Goal: Navigation & Orientation: Find specific page/section

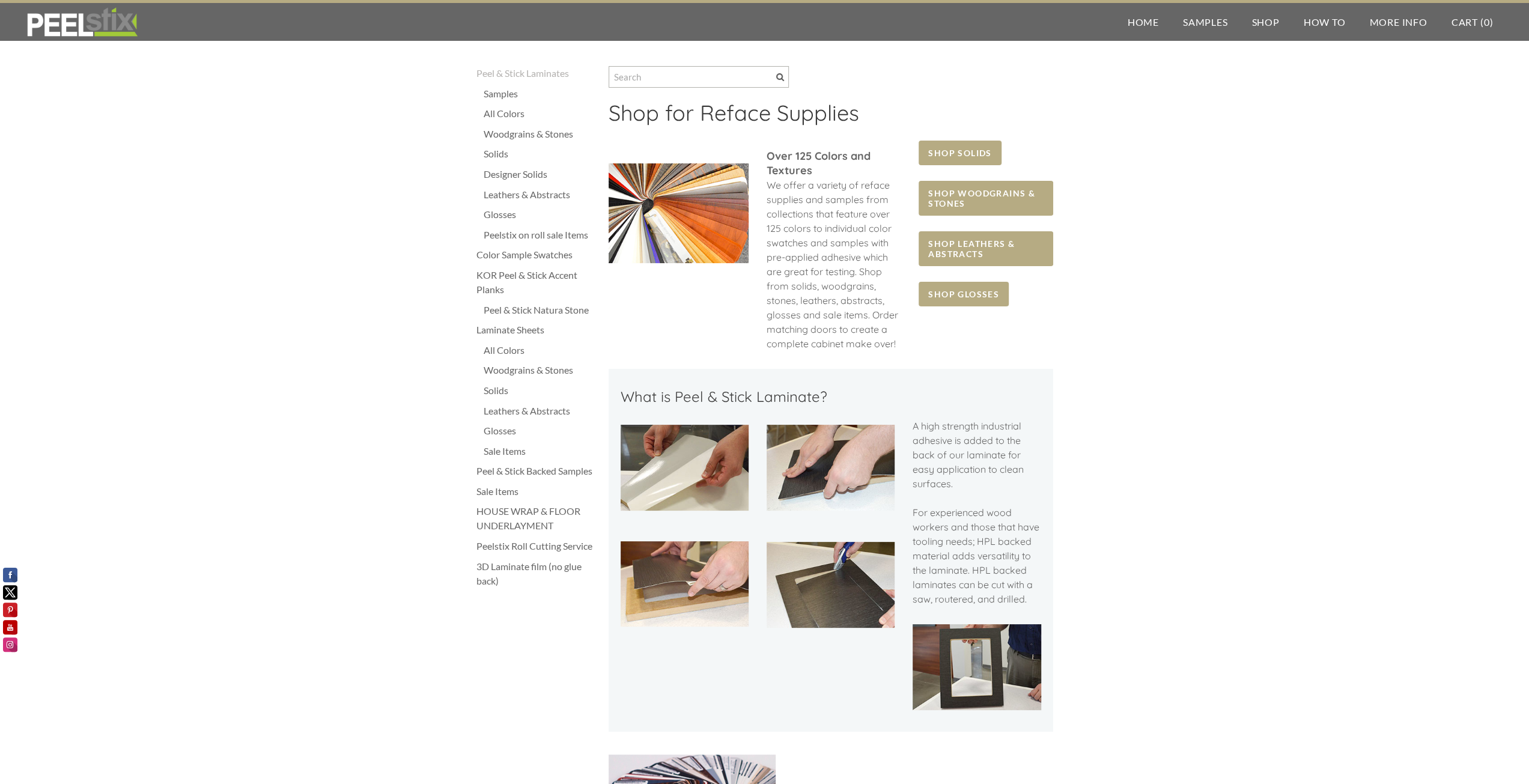
click at [506, 412] on div "Leathers & Abstracts" at bounding box center [540, 411] width 113 height 14
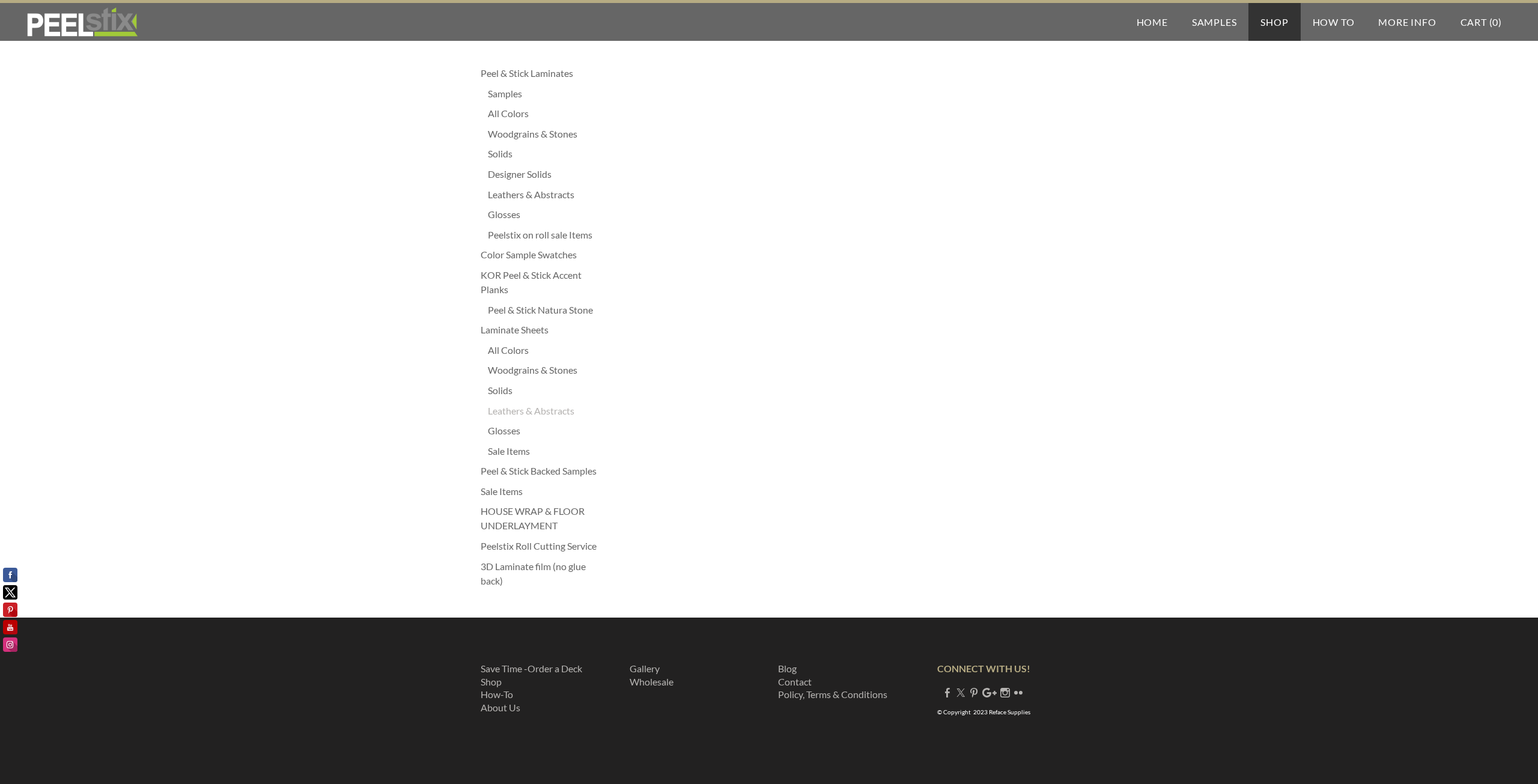
click at [515, 370] on div "Woodgrains & Stones" at bounding box center [544, 370] width 113 height 14
click at [1149, 17] on link "Home" at bounding box center [1152, 22] width 55 height 38
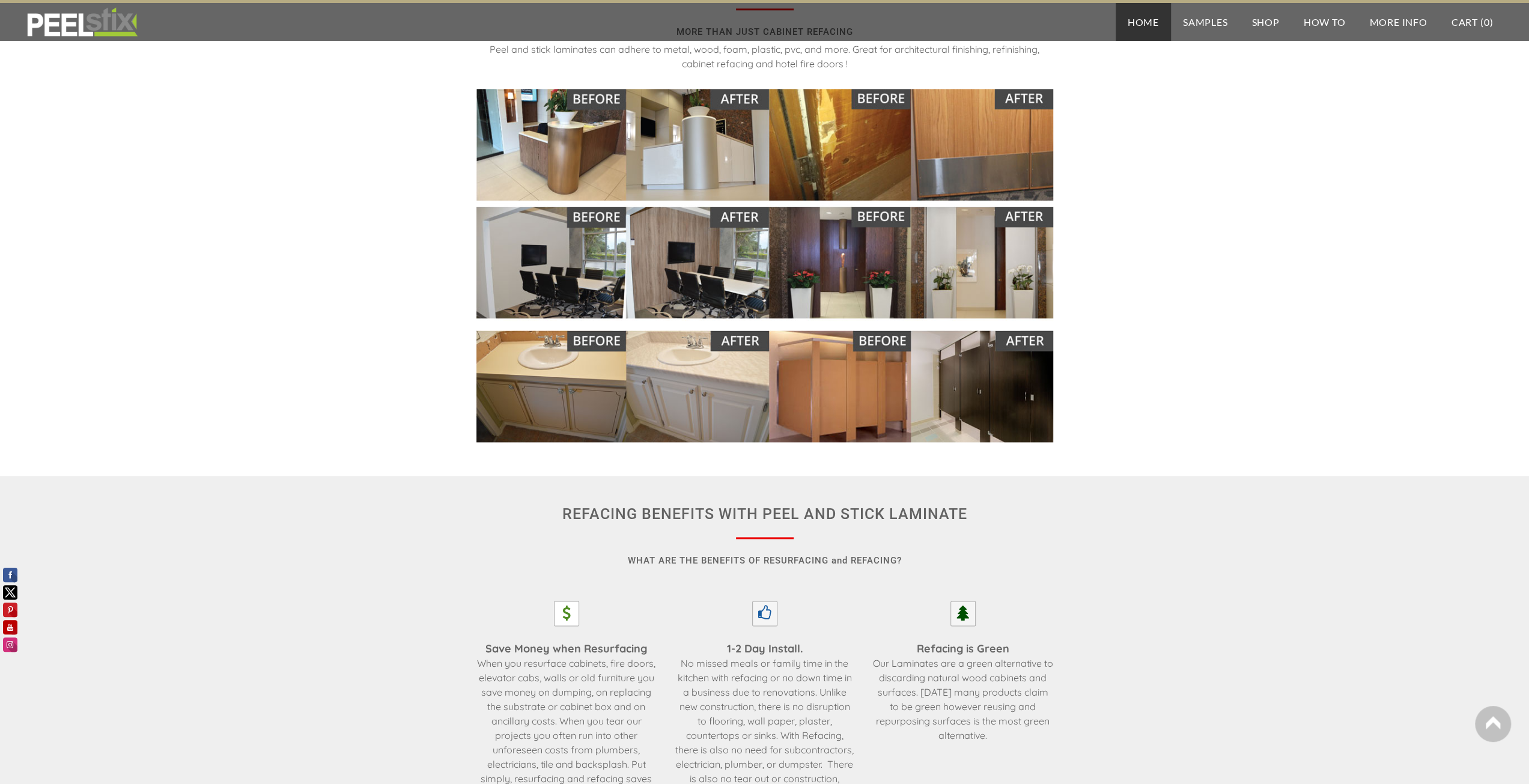
scroll to position [1201, 0]
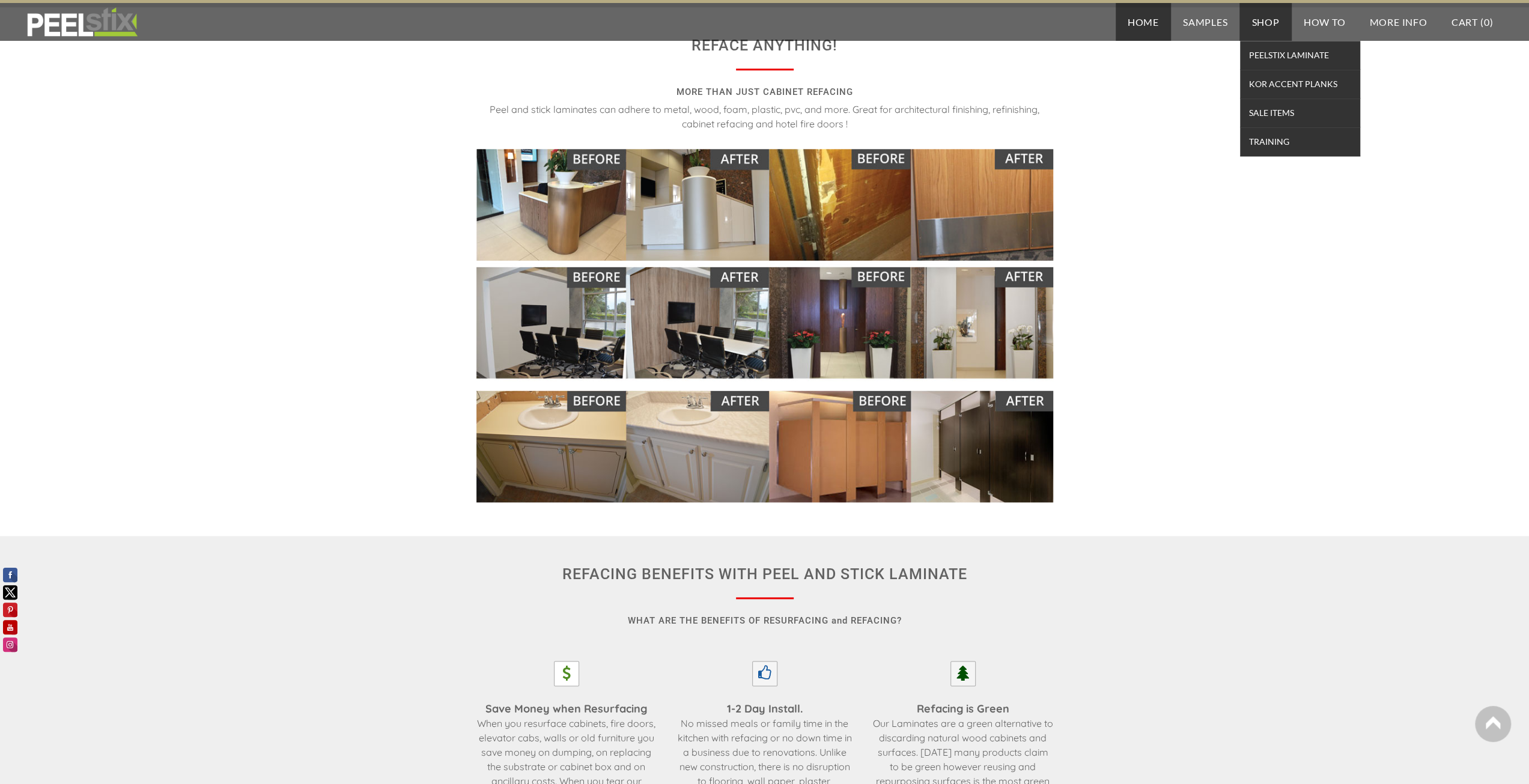
click at [1264, 29] on link "Shop" at bounding box center [1266, 22] width 52 height 38
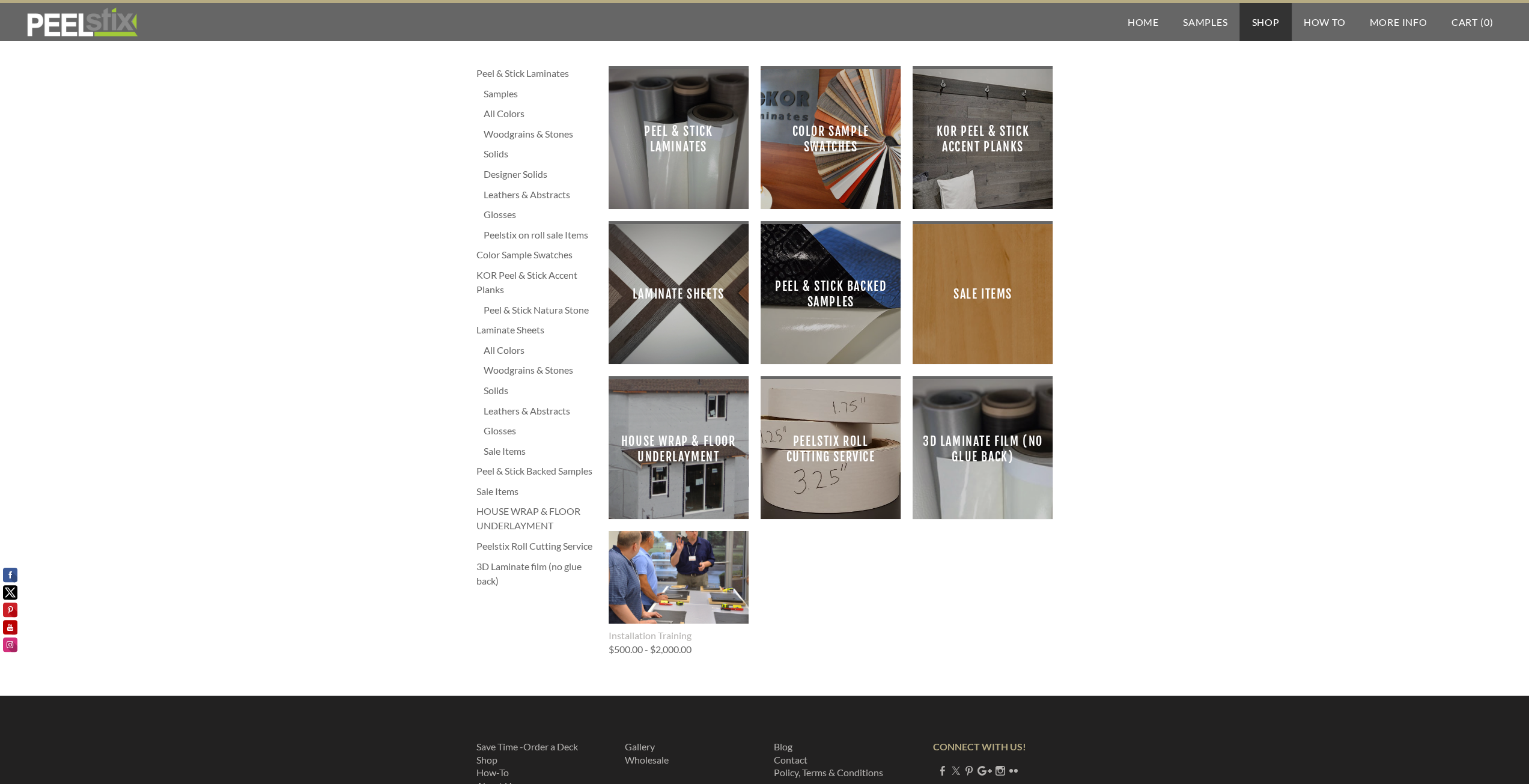
click at [966, 163] on span "KOR Peel & Stick Accent Planks" at bounding box center [982, 139] width 121 height 121
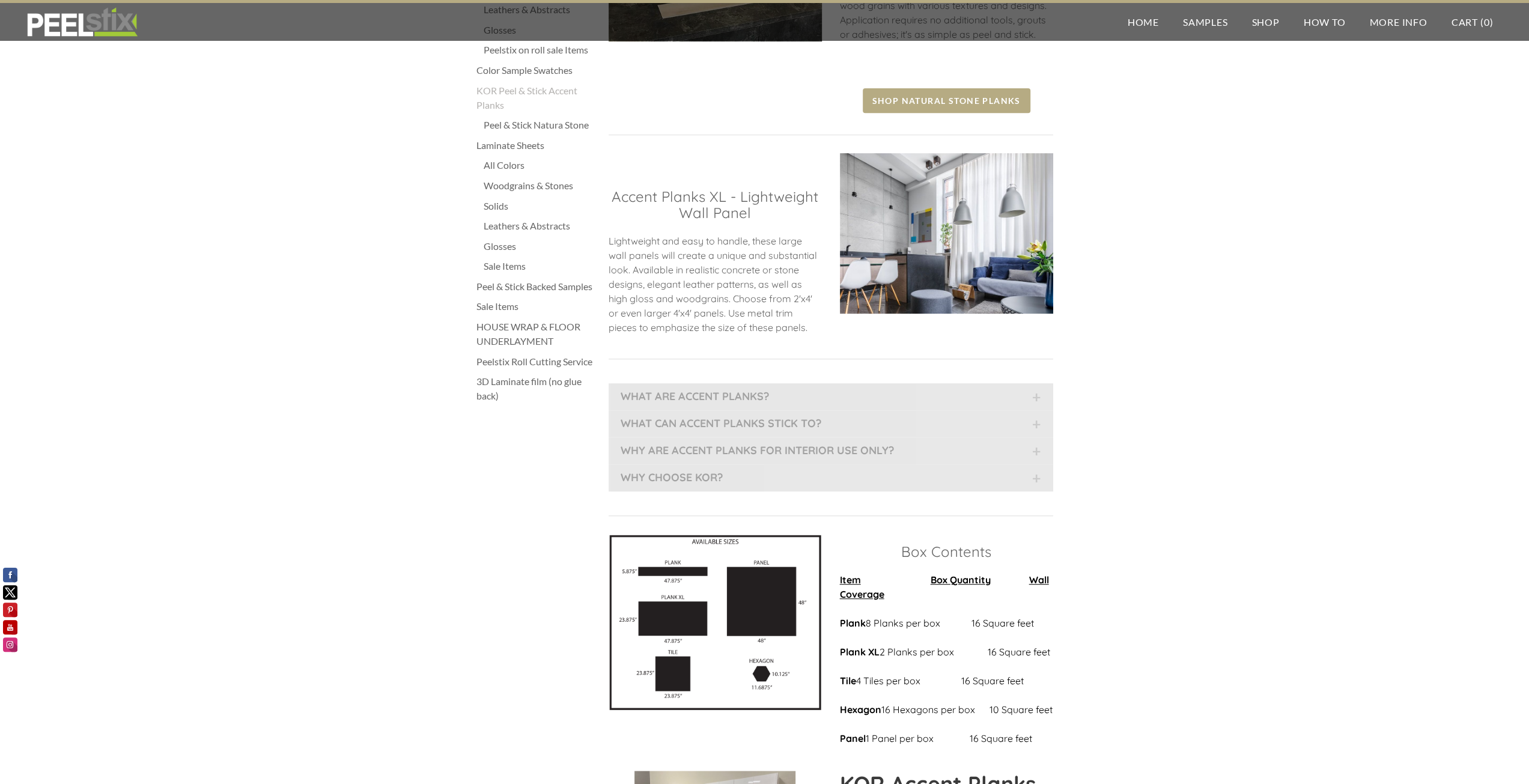
scroll to position [541, 0]
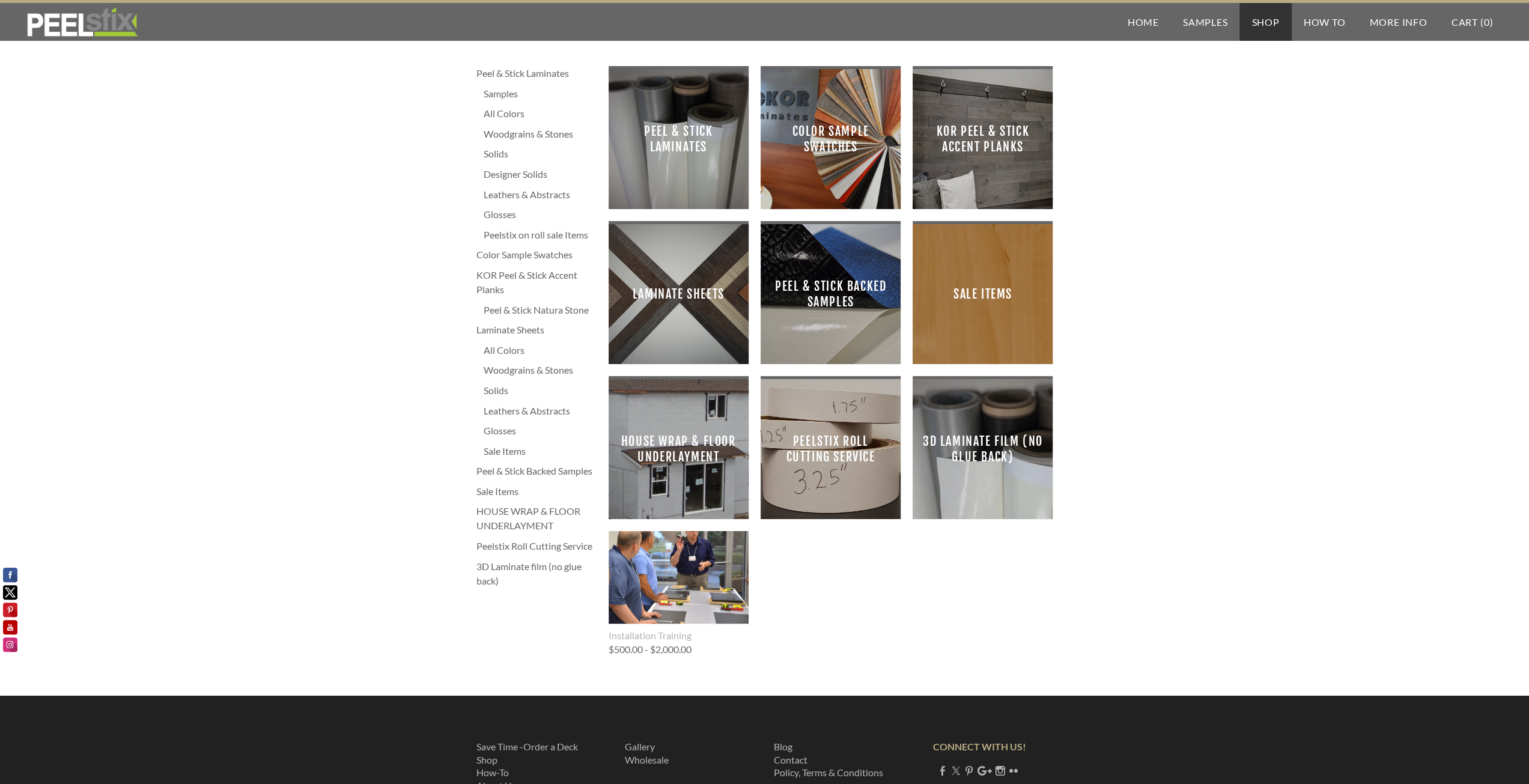
click at [716, 292] on span "Laminate Sheets" at bounding box center [678, 294] width 121 height 121
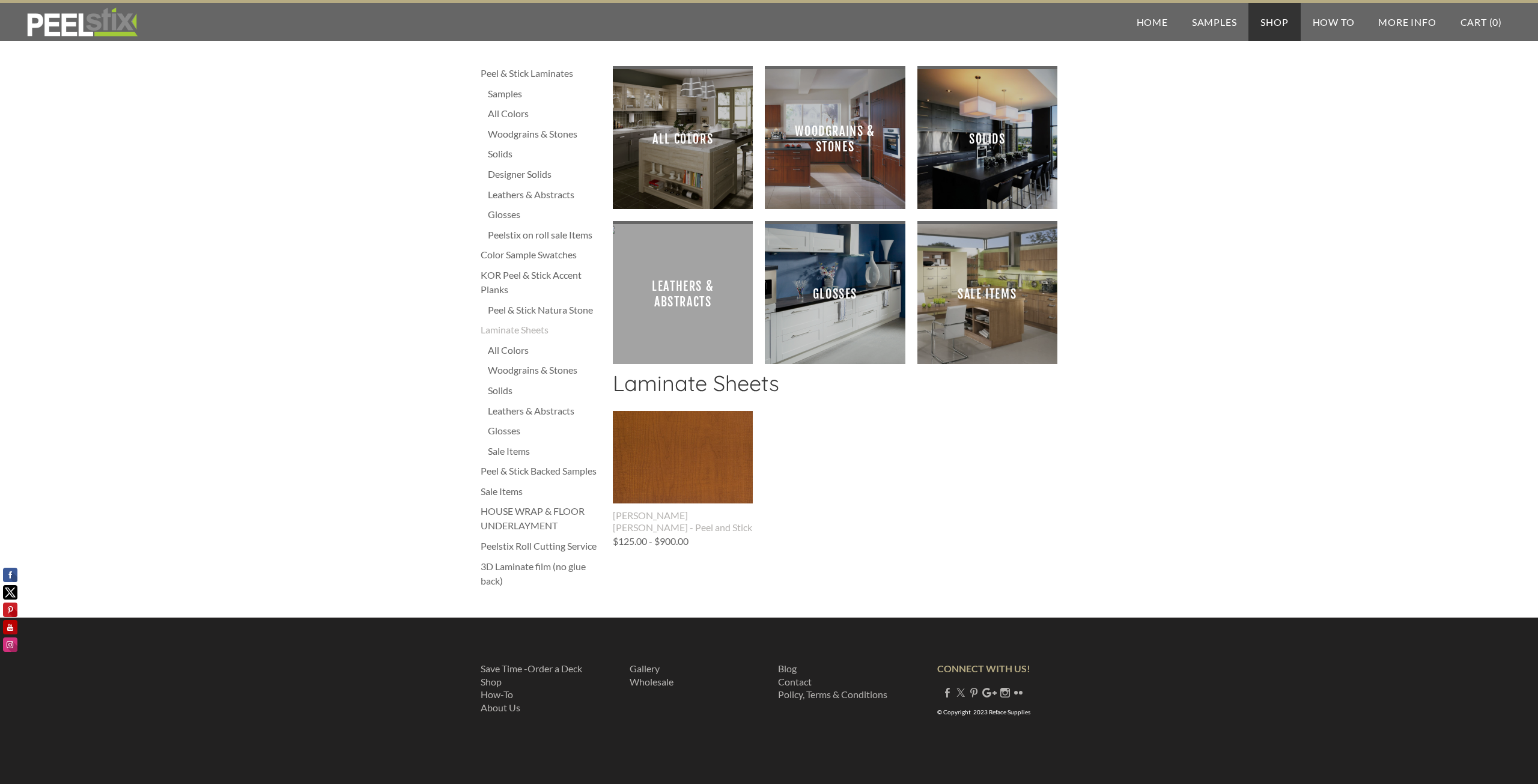
click at [826, 157] on span "Woodgrains & Stones" at bounding box center [835, 139] width 121 height 121
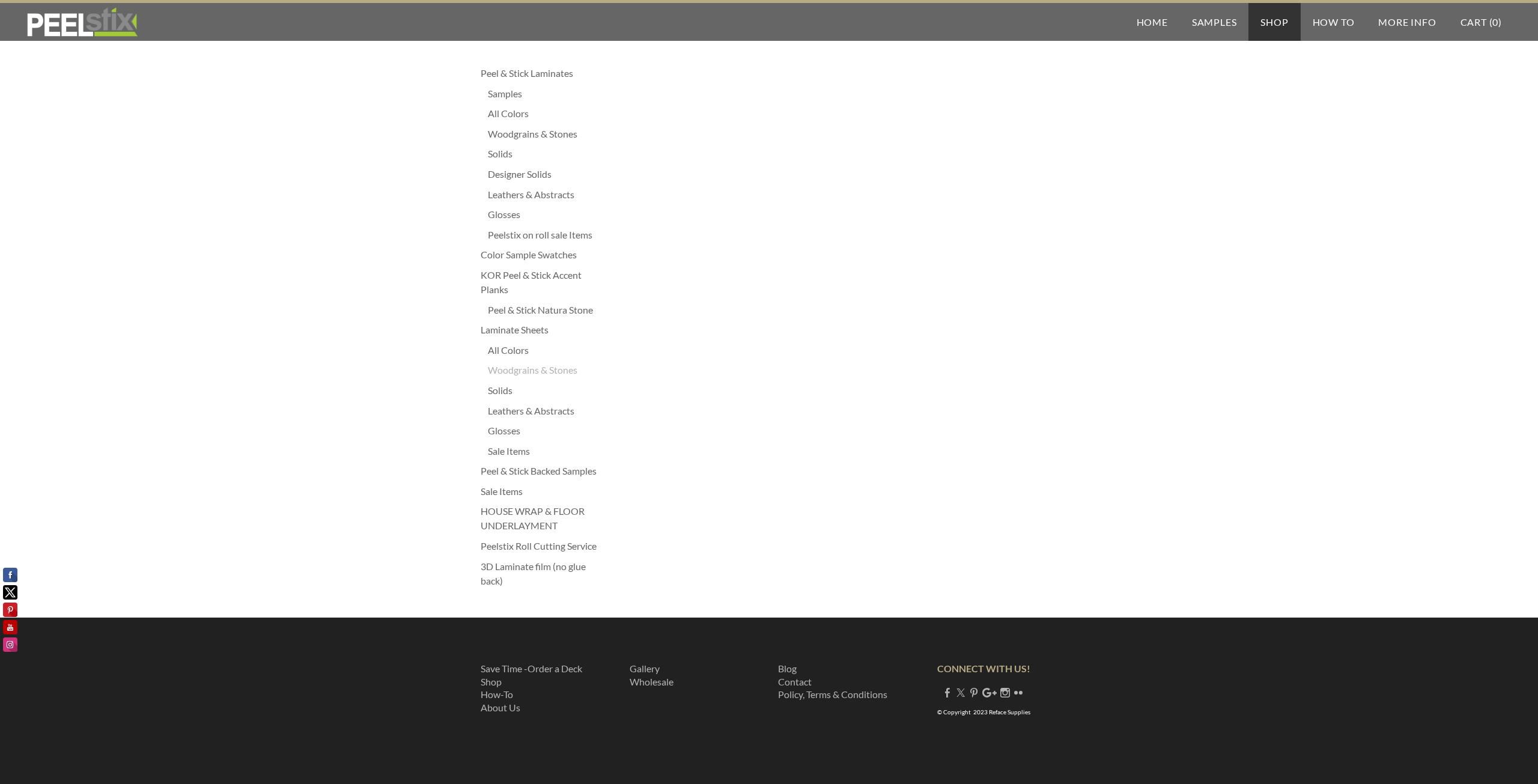
click at [532, 409] on div "Leathers & Abstracts" at bounding box center [544, 411] width 113 height 14
click at [520, 256] on div "Color Sample Swatches" at bounding box center [541, 255] width 120 height 14
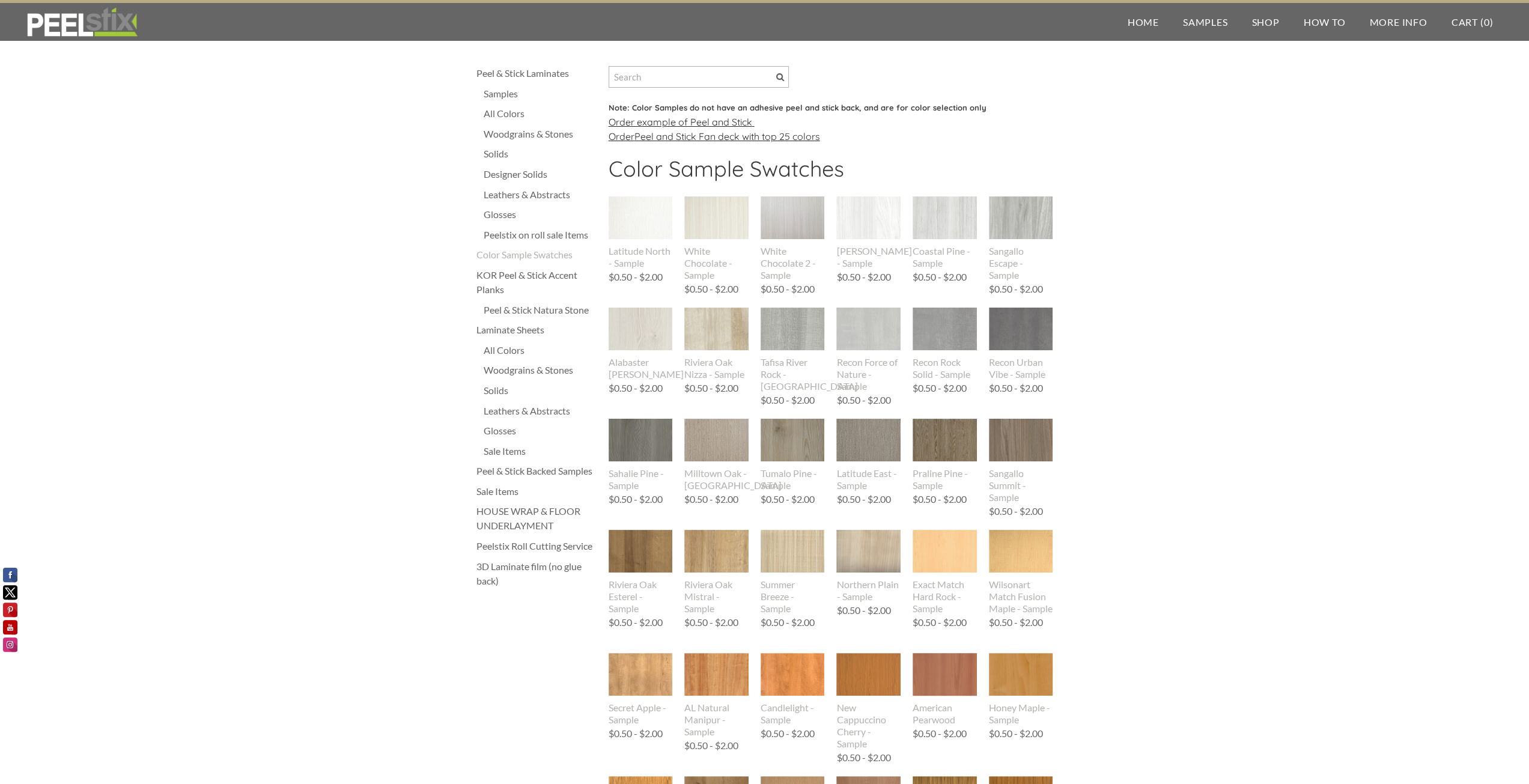
click at [509, 233] on div "Peelstix on roll sale Items" at bounding box center [540, 235] width 113 height 14
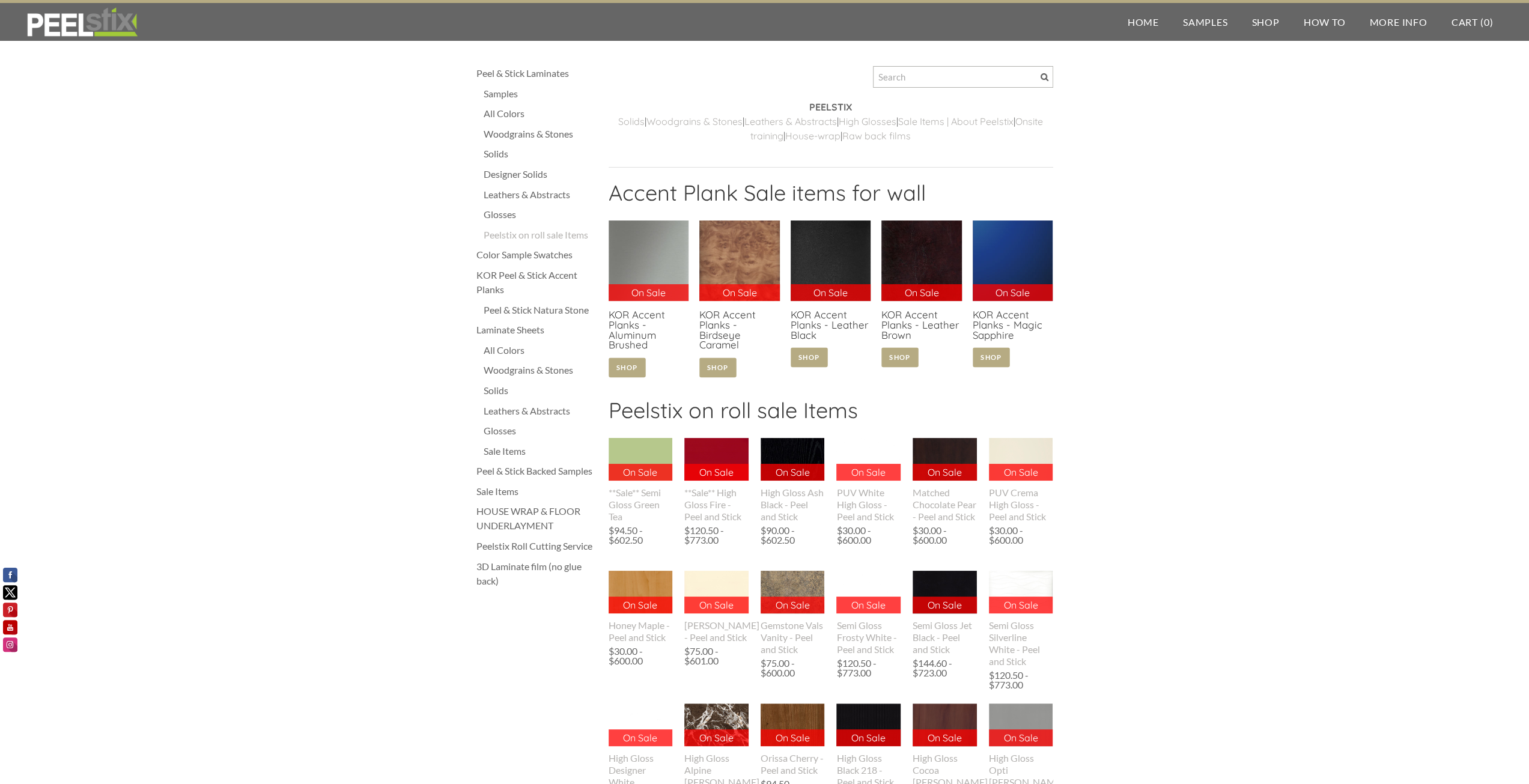
click at [521, 195] on div "Leathers & Abstracts" at bounding box center [540, 195] width 113 height 14
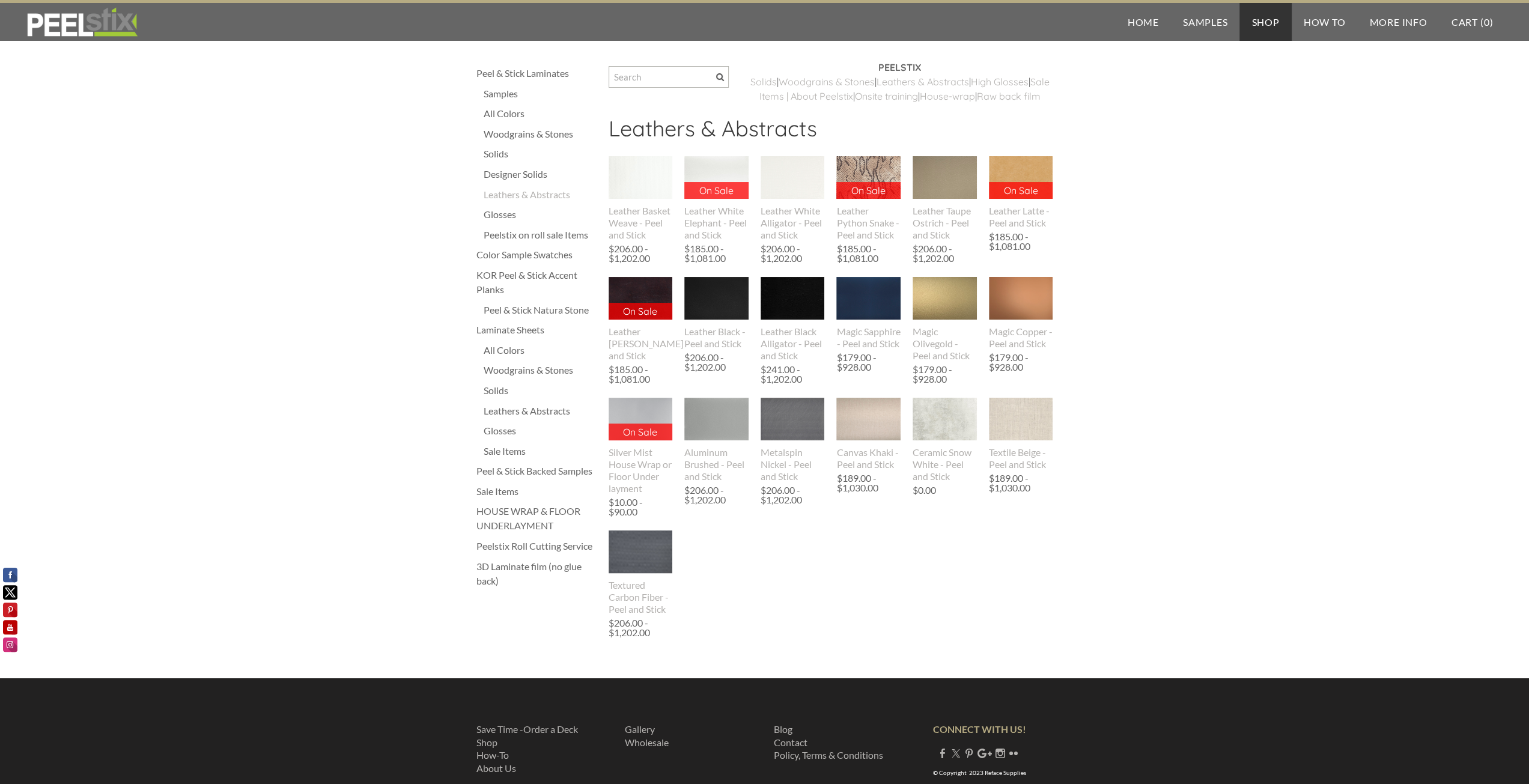
click at [500, 153] on div "Solids" at bounding box center [540, 154] width 113 height 14
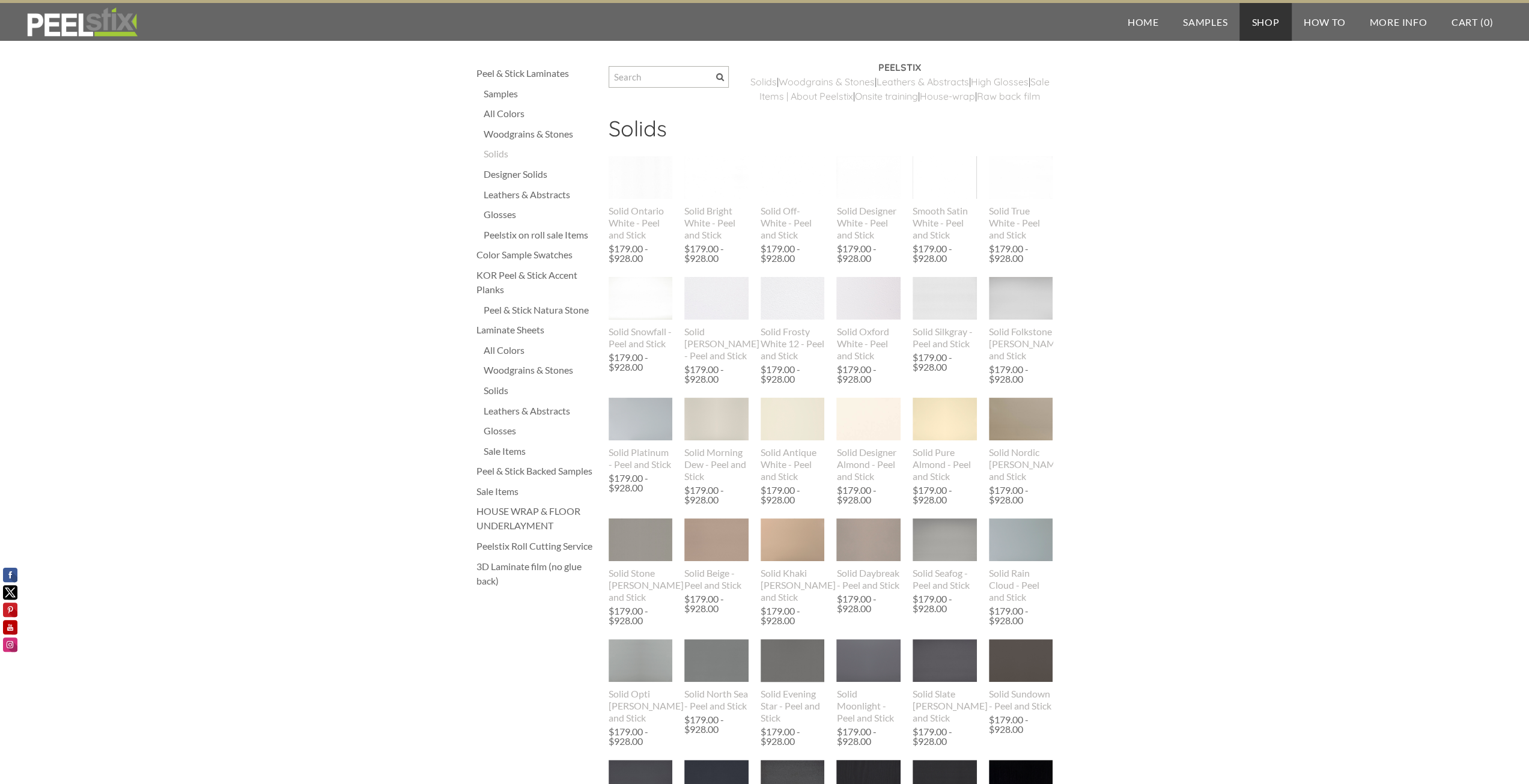
click at [512, 175] on div "Designer Solids" at bounding box center [540, 174] width 113 height 14
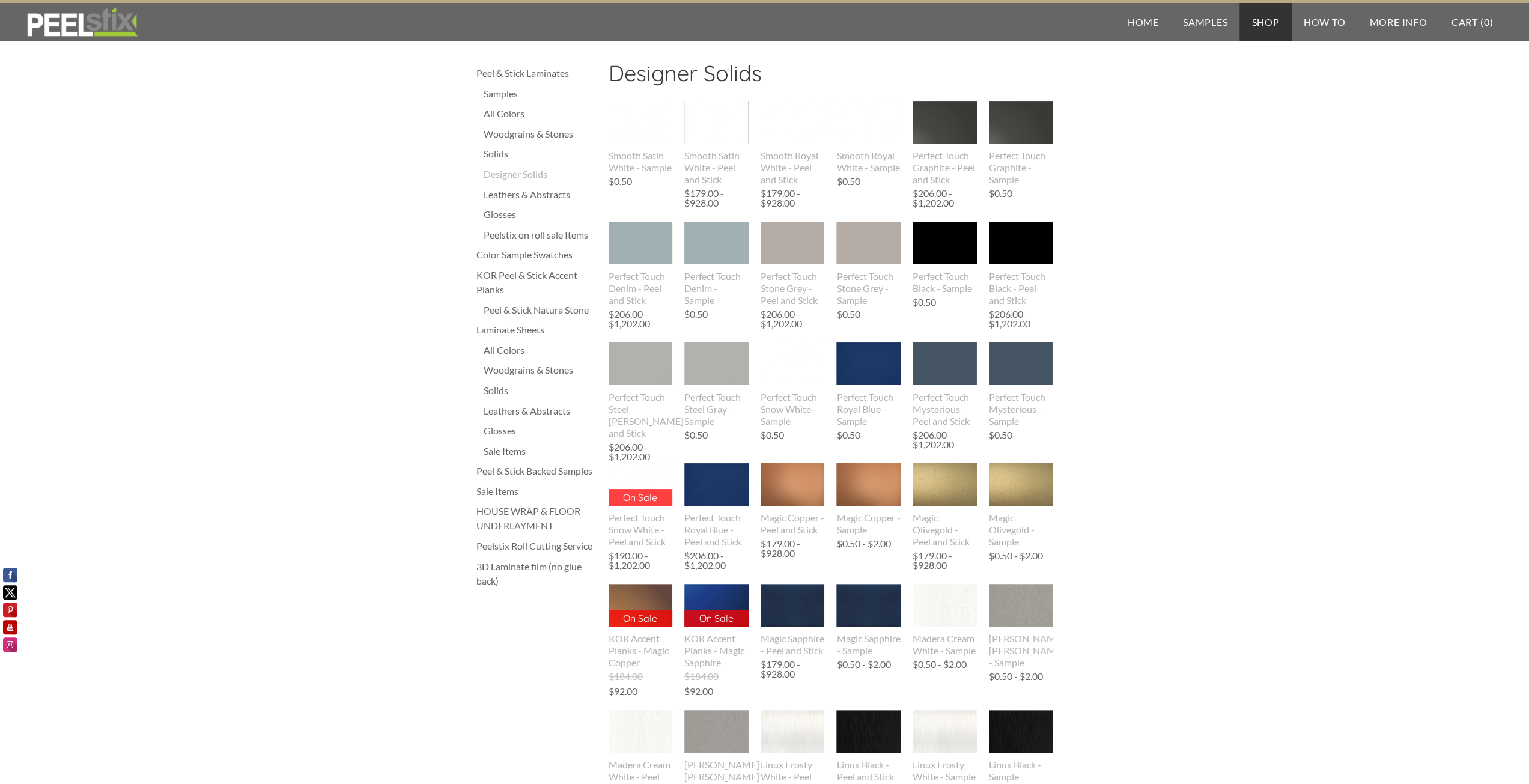
click at [506, 139] on div "Woodgrains & Stones" at bounding box center [540, 134] width 113 height 14
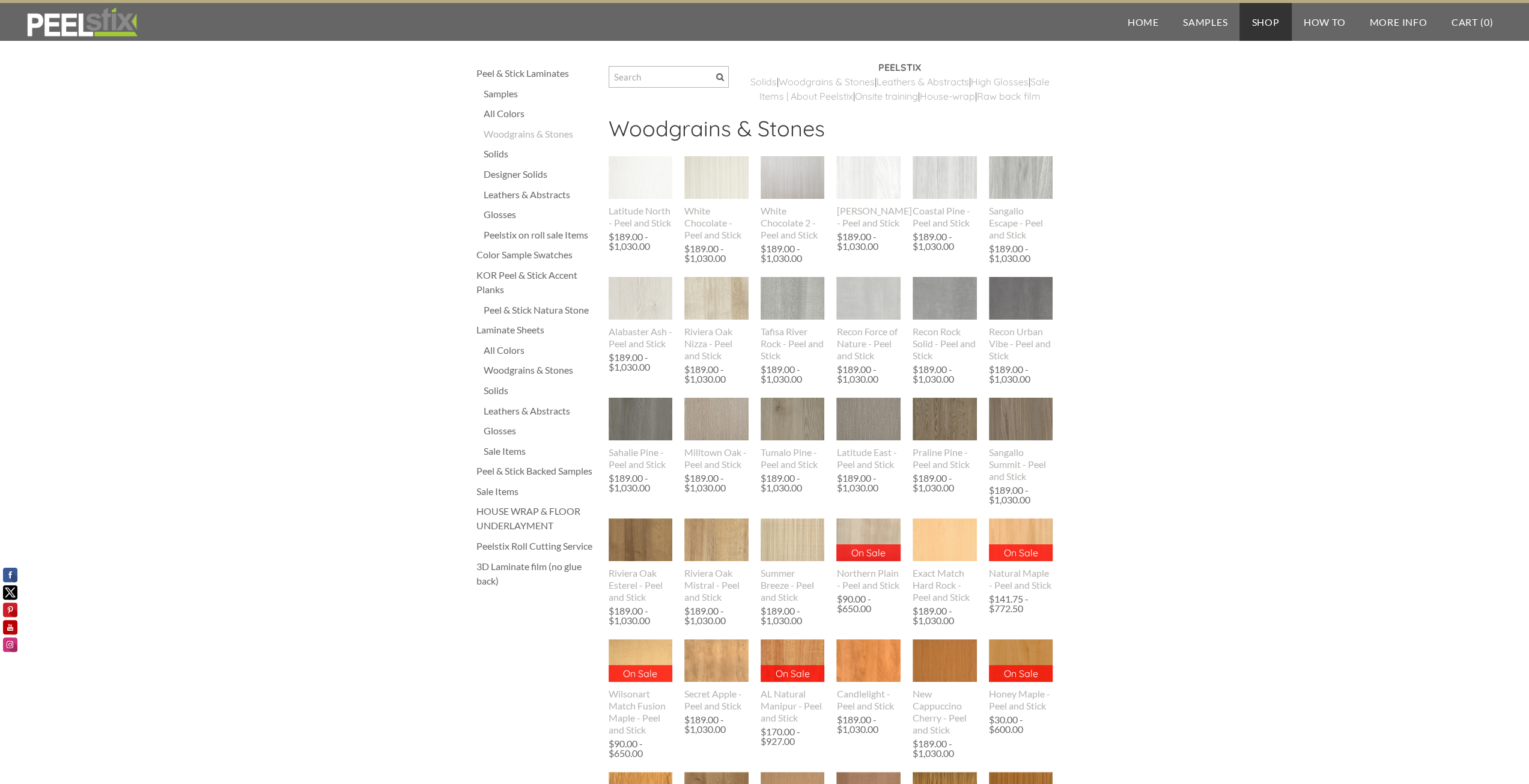
click at [527, 73] on div "Peel & Stick Laminates" at bounding box center [537, 73] width 120 height 14
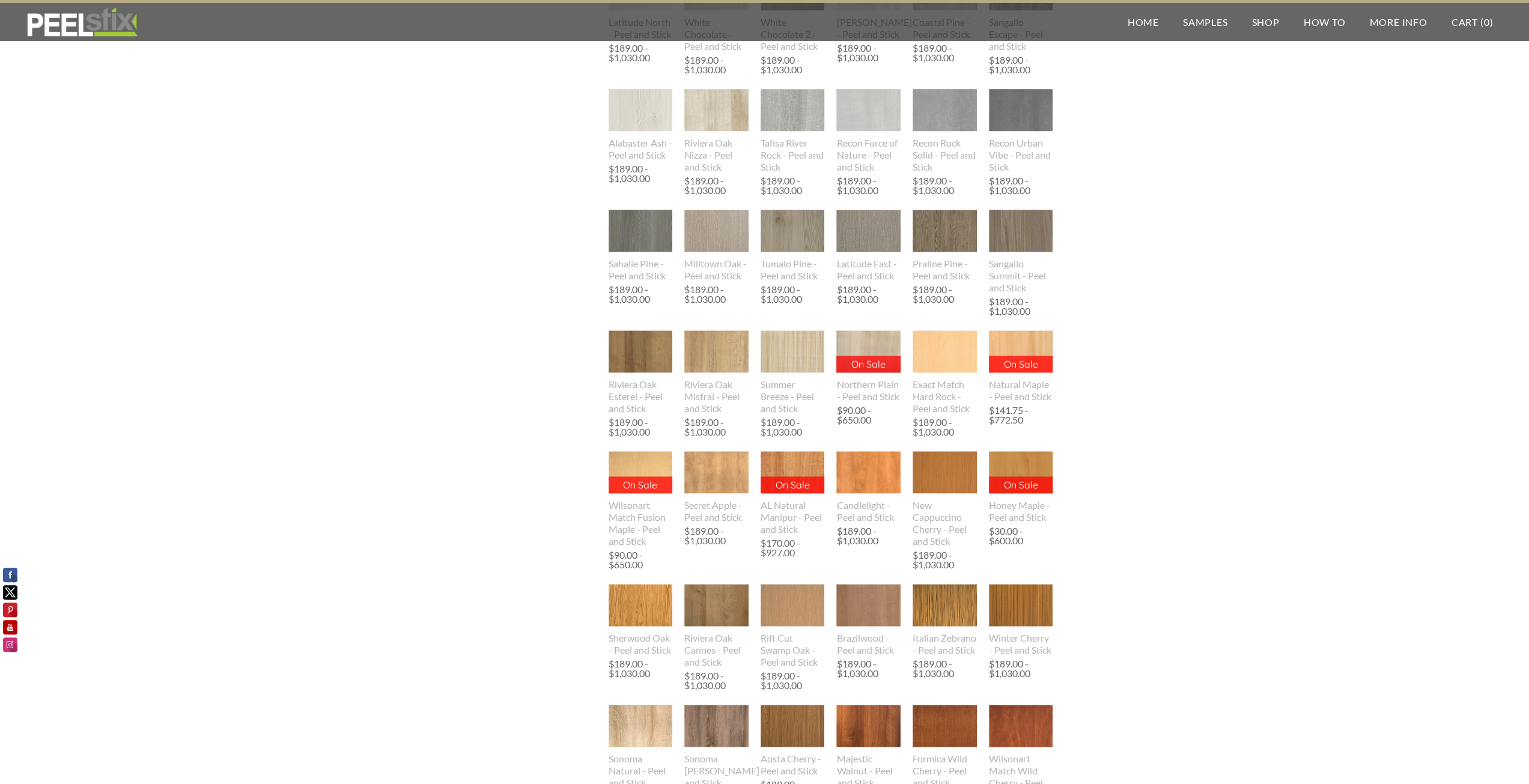
scroll to position [961, 0]
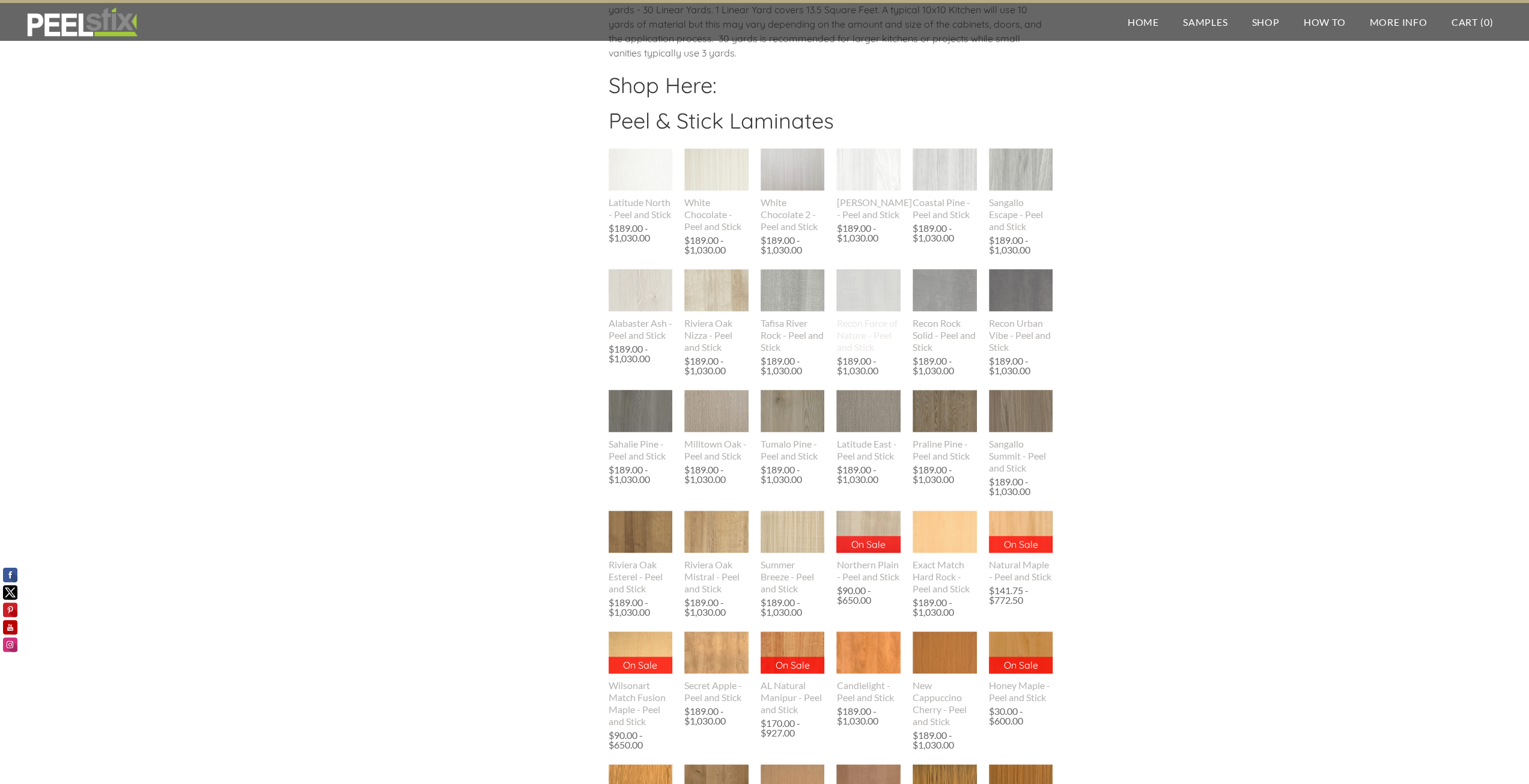
click at [878, 294] on img at bounding box center [869, 290] width 64 height 70
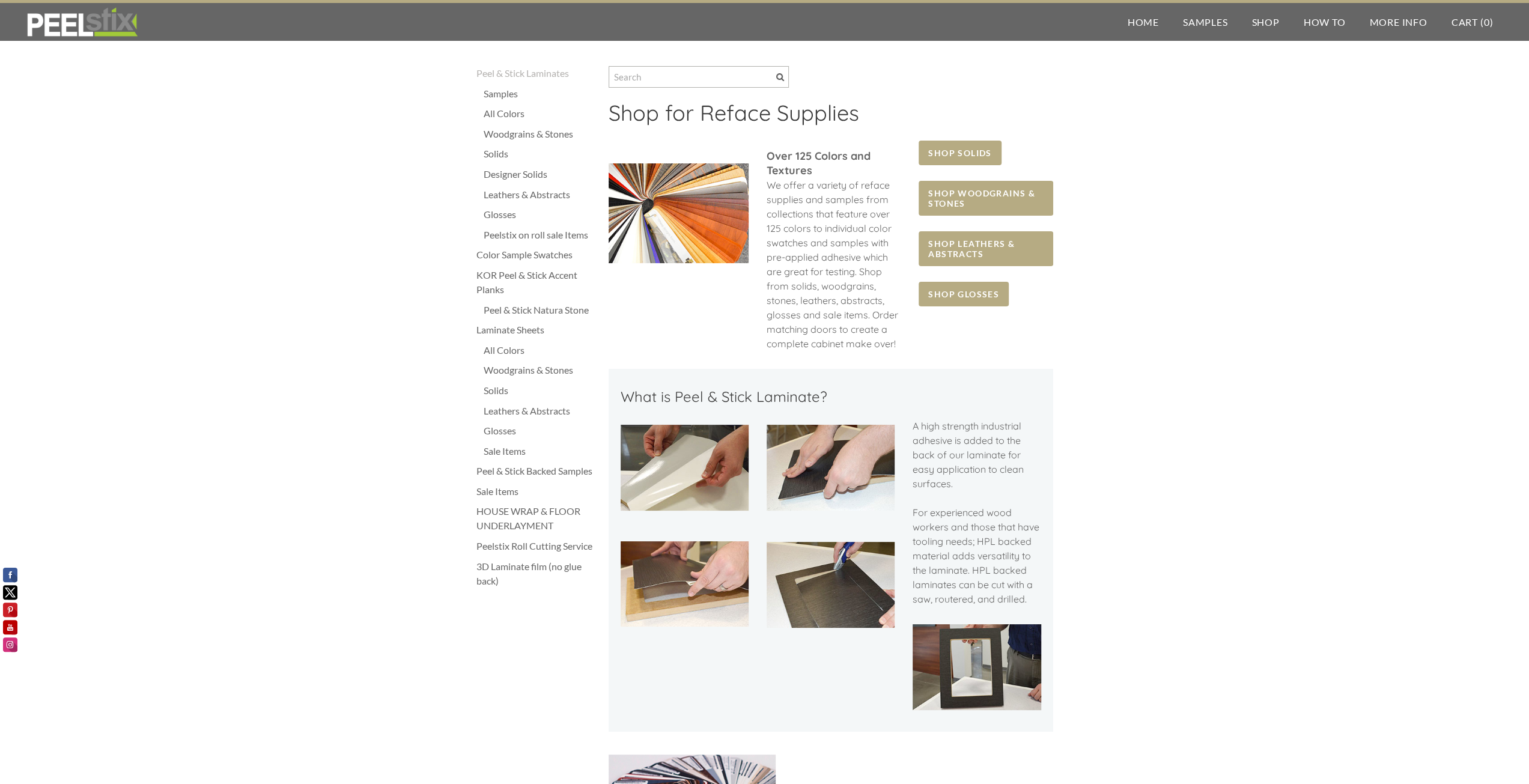
click at [521, 236] on div "Peelstix on roll sale Items" at bounding box center [540, 235] width 113 height 14
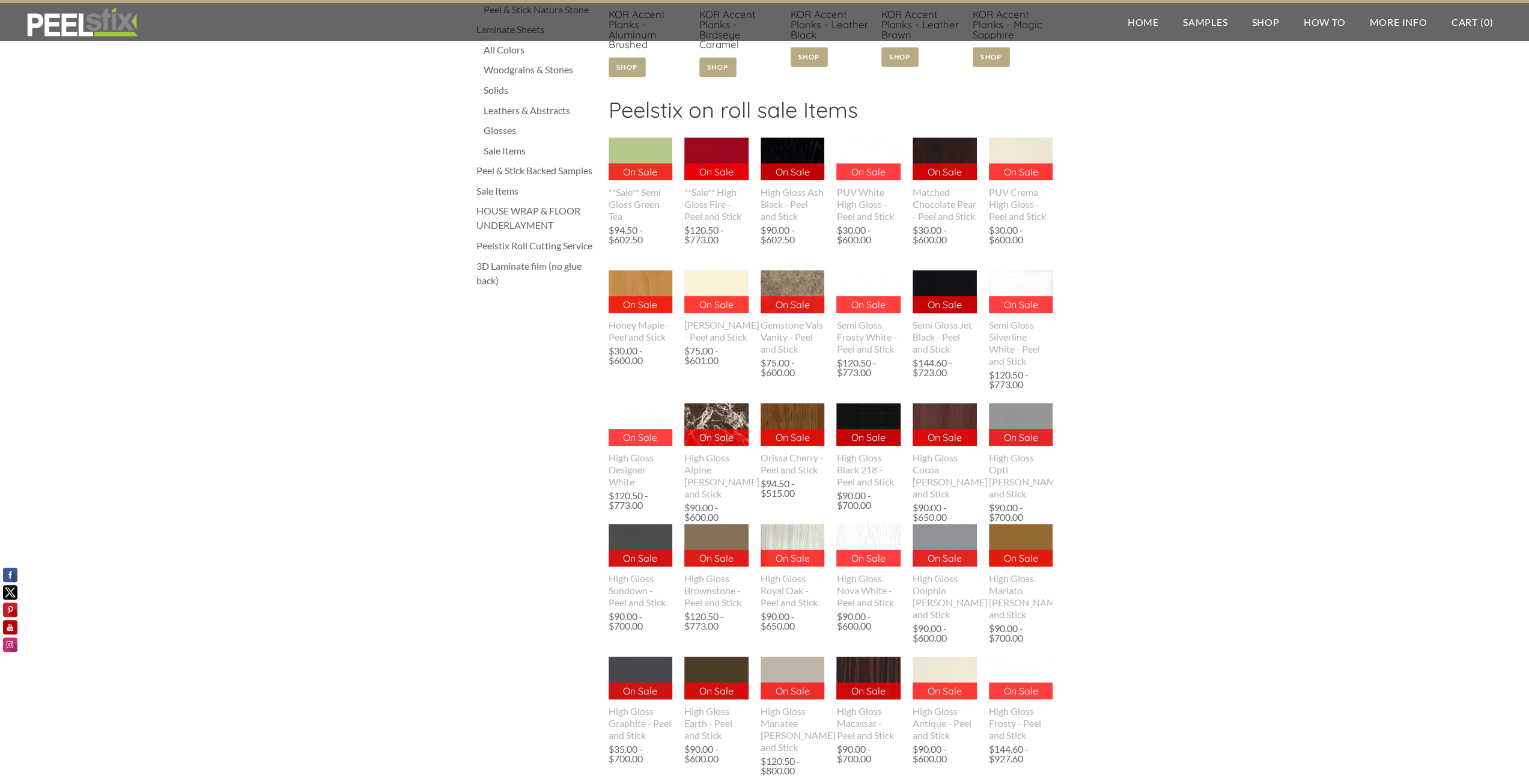
scroll to position [601, 0]
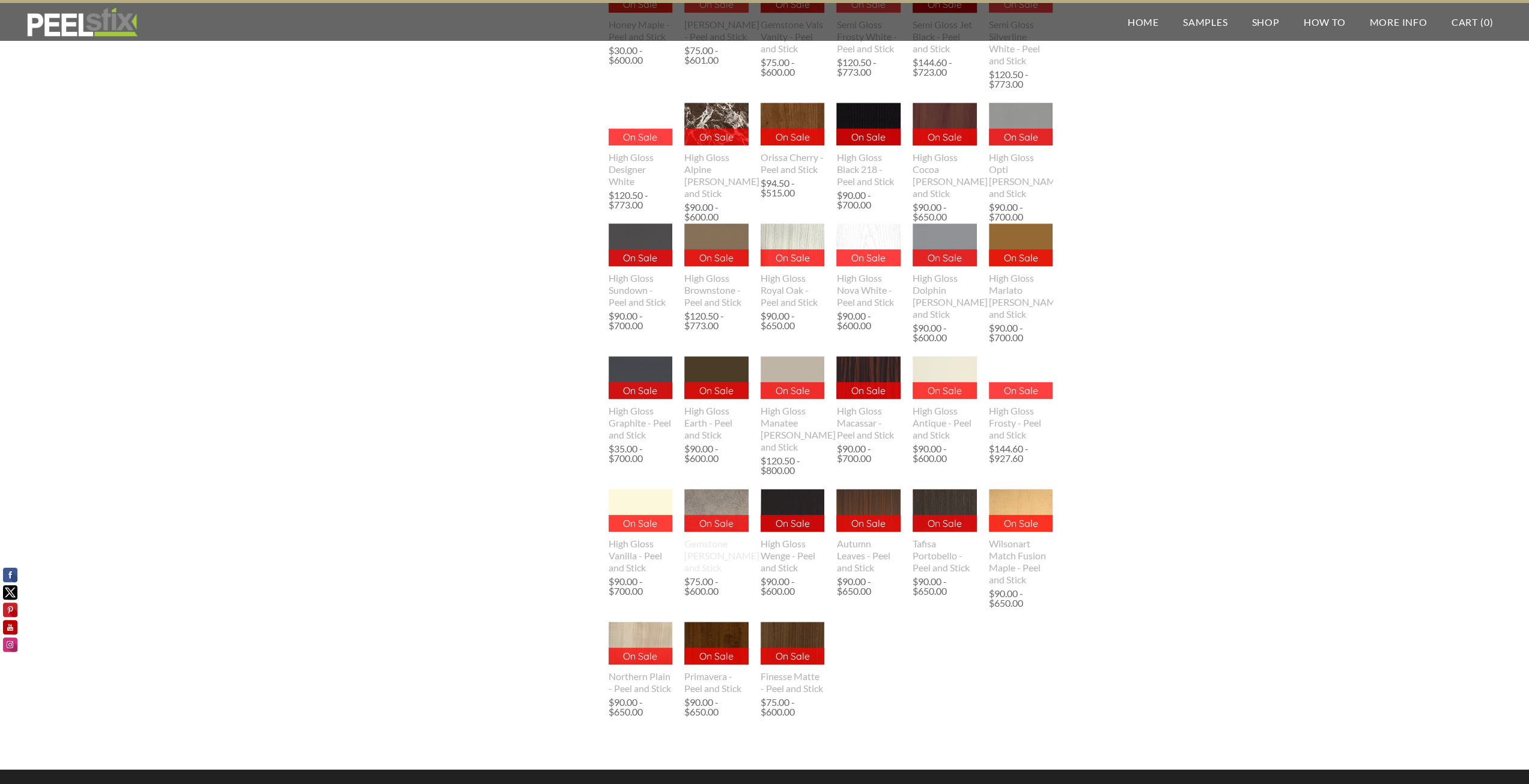
click at [714, 509] on img at bounding box center [716, 510] width 64 height 43
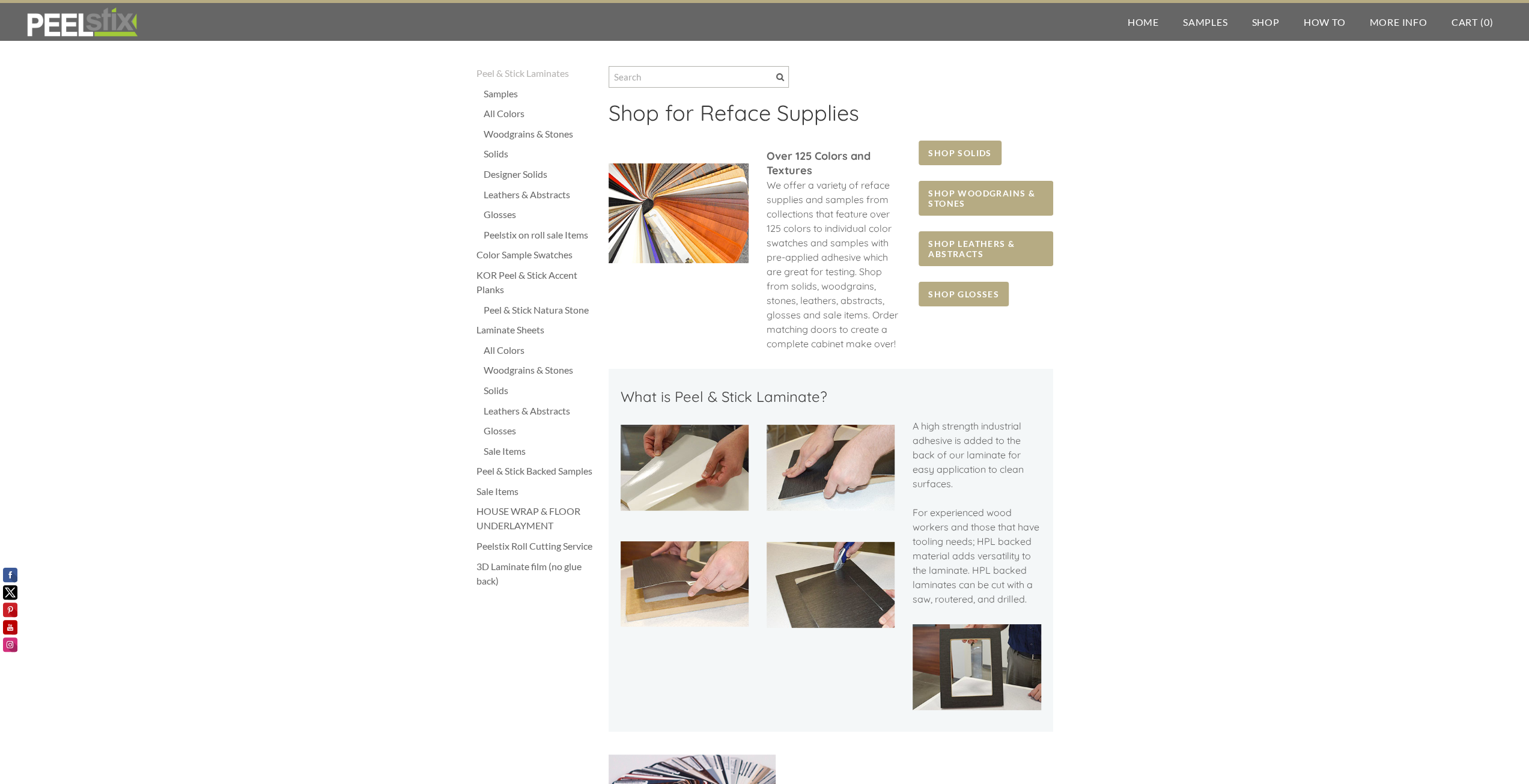
click at [509, 450] on div "Sale Items" at bounding box center [540, 451] width 113 height 14
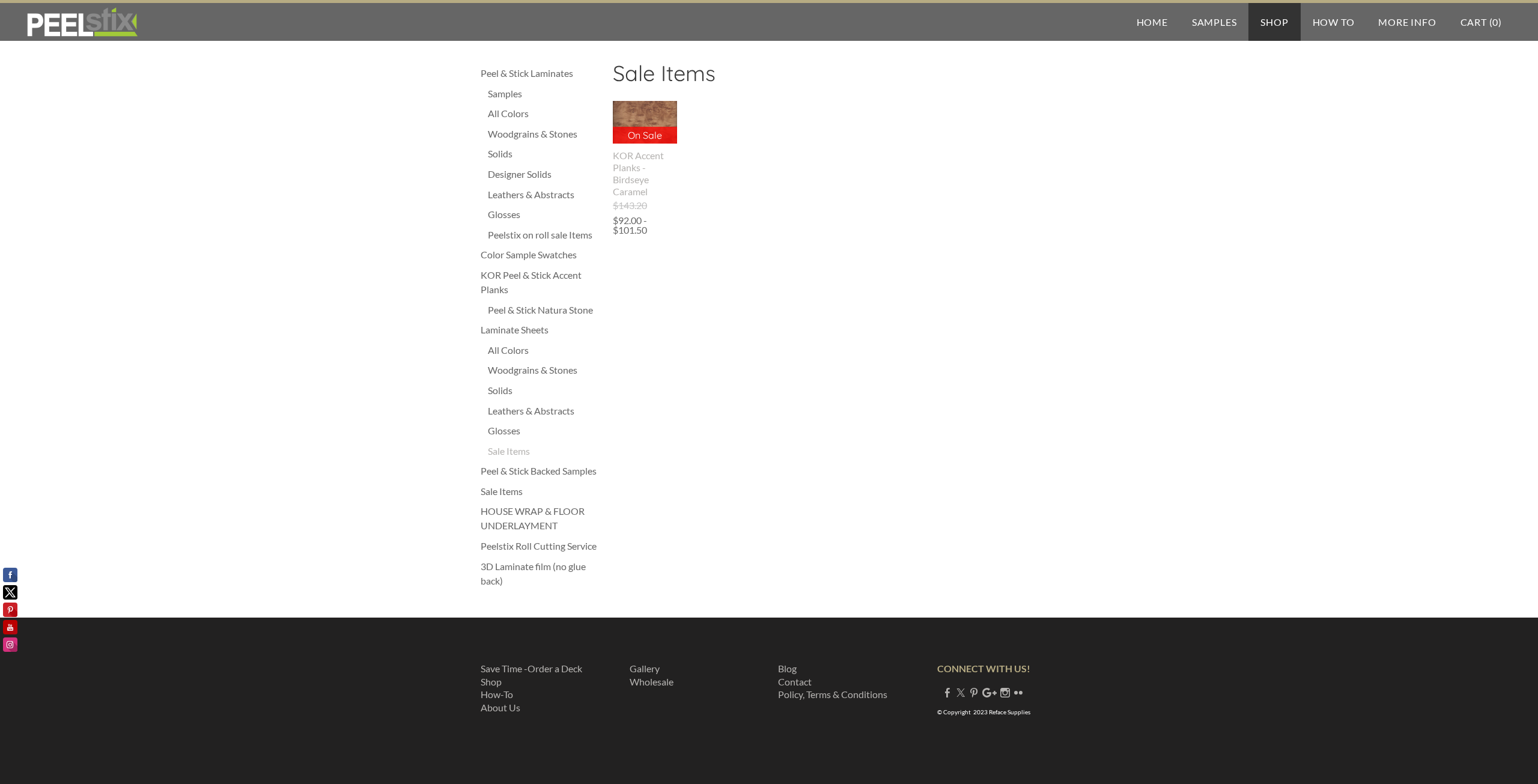
click at [508, 491] on div "Sale Items" at bounding box center [541, 491] width 120 height 14
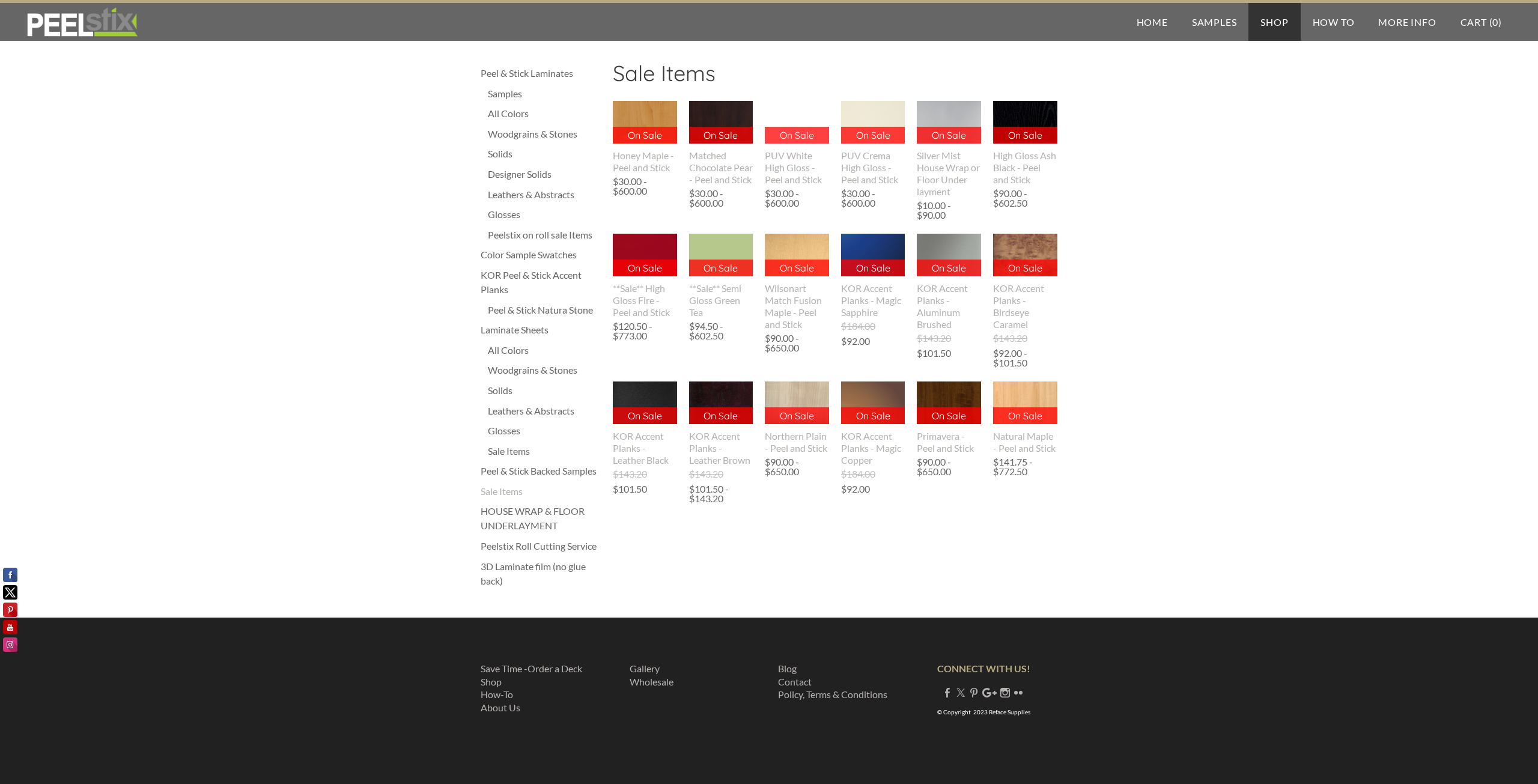
click at [531, 564] on div "3D Laminate film (no glue back)" at bounding box center [541, 574] width 120 height 29
